Goal: Register for event/course: Register for event/course

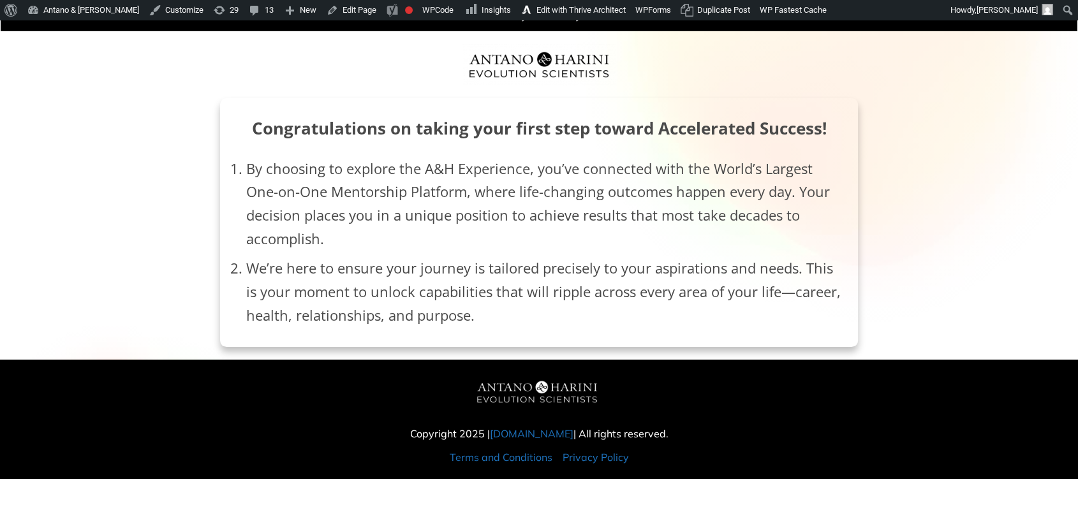
click at [1010, 103] on div "We have successfully received your submission! Congratulations on taking your f…" at bounding box center [539, 173] width 1076 height 347
click at [974, 202] on div "We have successfully received your submission! Congratulations on taking your f…" at bounding box center [539, 173] width 1076 height 347
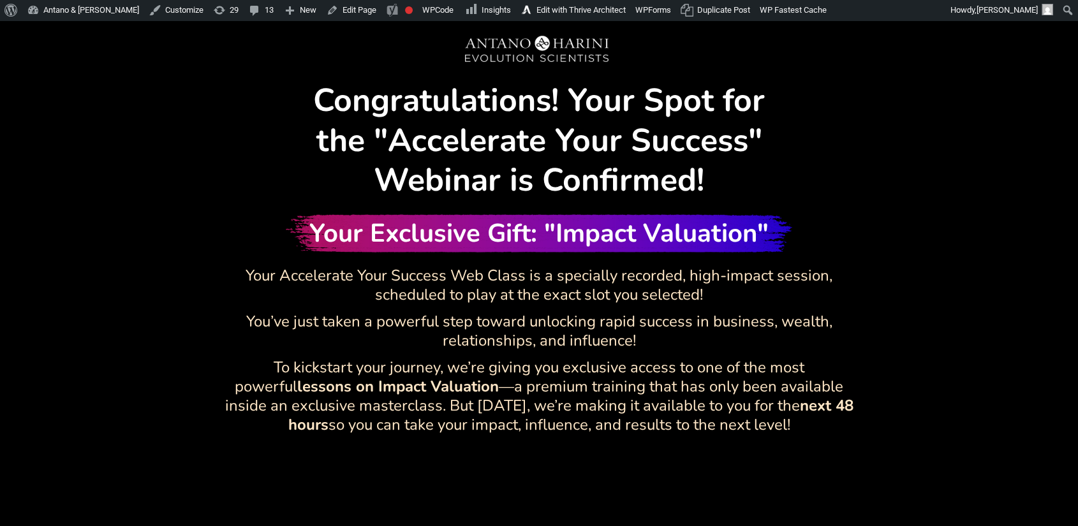
click at [937, 350] on div "Congratulations! Your Spot for the "Accelerate Your Success" Webinar is Confirm…" at bounding box center [539, 449] width 1076 height 847
